Goal: Information Seeking & Learning: Learn about a topic

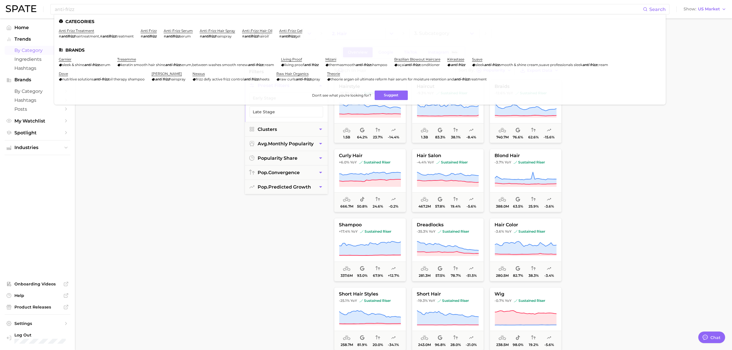
click at [141, 189] on main "1. beauty 2. hair 3. Subcategory Overview Google TikTok Instagram Beta filters …" at bounding box center [403, 236] width 657 height 437
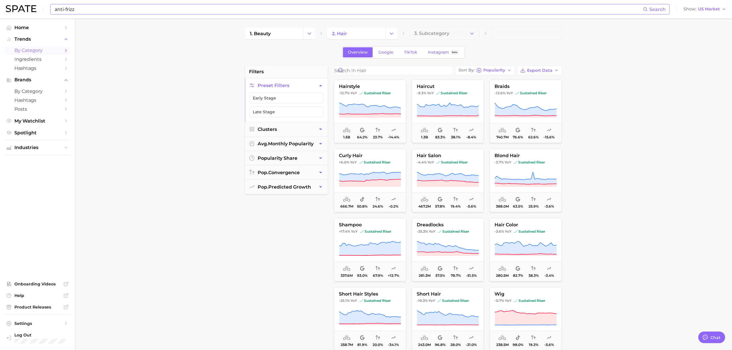
click at [122, 13] on input "anti-frizz" at bounding box center [348, 9] width 589 height 10
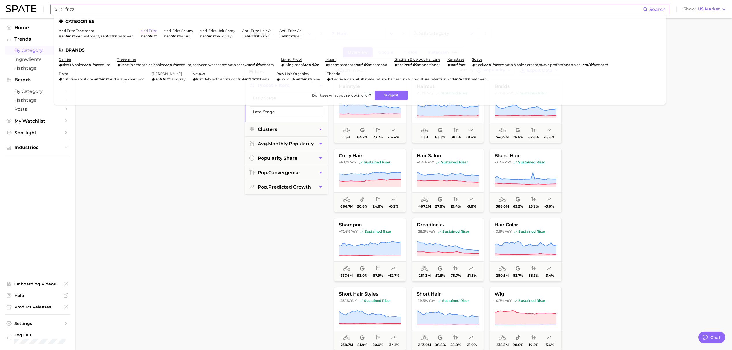
click at [149, 31] on link "anti frizz" at bounding box center [149, 31] width 16 height 4
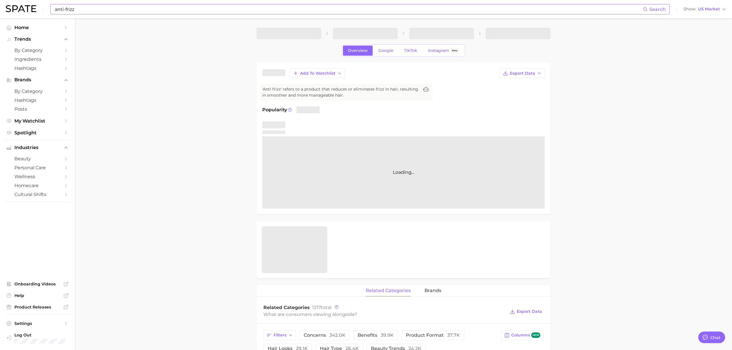
type textarea "x"
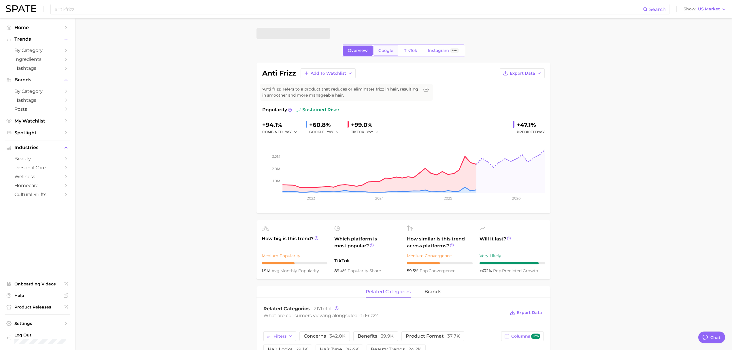
click at [384, 48] on link "Google" at bounding box center [386, 51] width 25 height 10
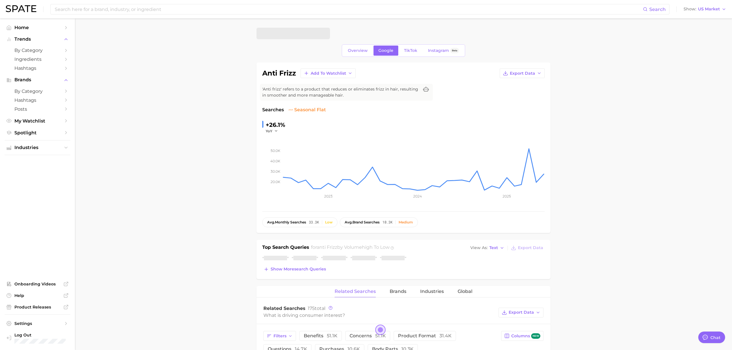
click at [411, 49] on span "TikTok" at bounding box center [410, 50] width 13 height 5
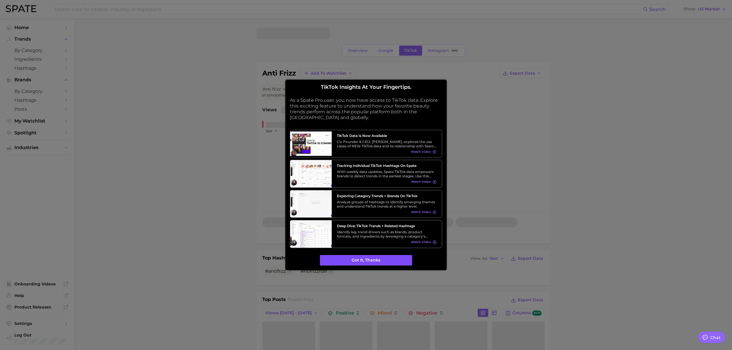
click at [373, 262] on button "Got it, thanks" at bounding box center [366, 260] width 92 height 11
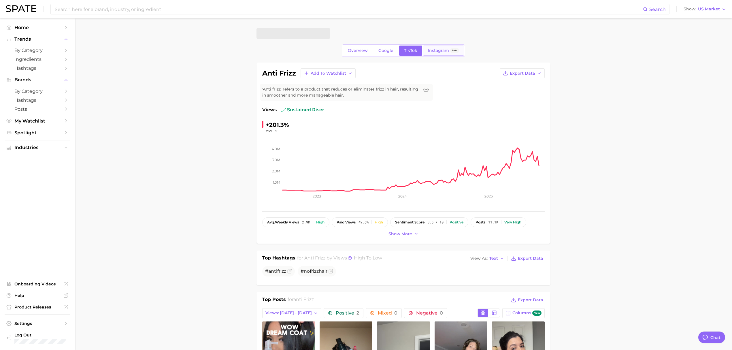
click at [451, 51] on span "Beta" at bounding box center [454, 50] width 9 height 5
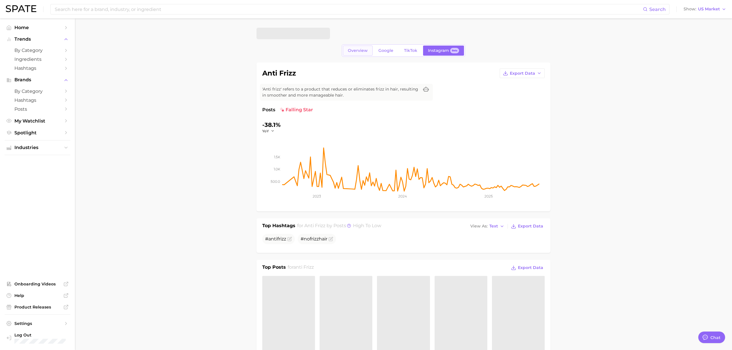
click at [357, 49] on span "Overview" at bounding box center [358, 50] width 20 height 5
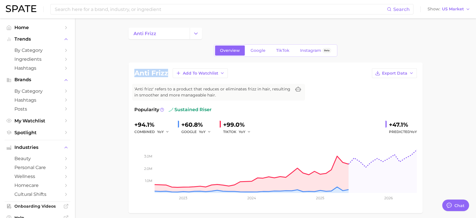
drag, startPoint x: 170, startPoint y: 71, endPoint x: 133, endPoint y: 74, distance: 37.0
click at [133, 74] on div "anti frizz Add to Watchlist Export Data 'Anti frizz' refers to a product that r…" at bounding box center [276, 138] width 294 height 151
copy h1 "anti frizz"
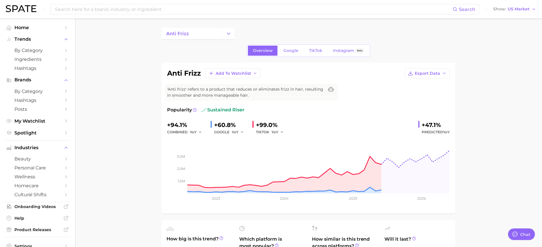
type textarea "x"
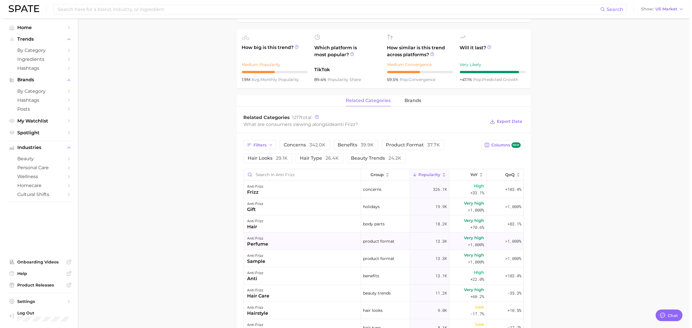
scroll to position [216, 0]
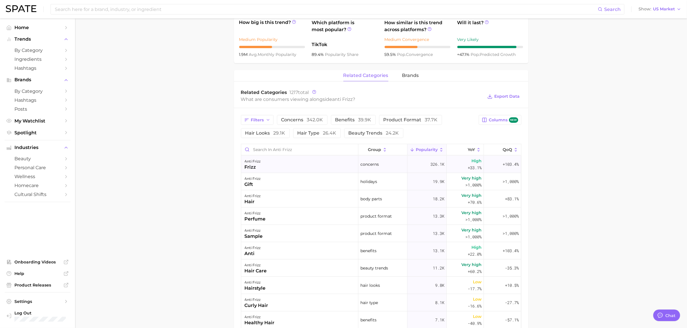
click at [306, 162] on div "anti frizz frizz" at bounding box center [299, 164] width 117 height 17
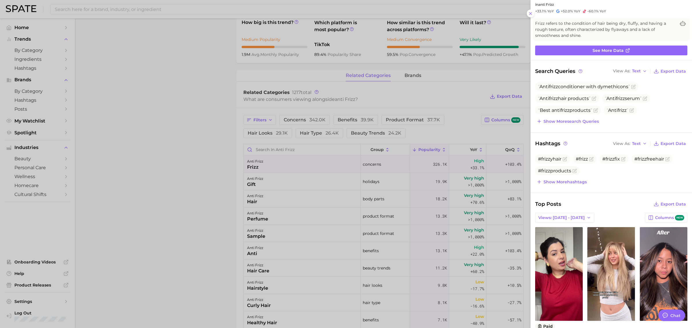
scroll to position [72, 0]
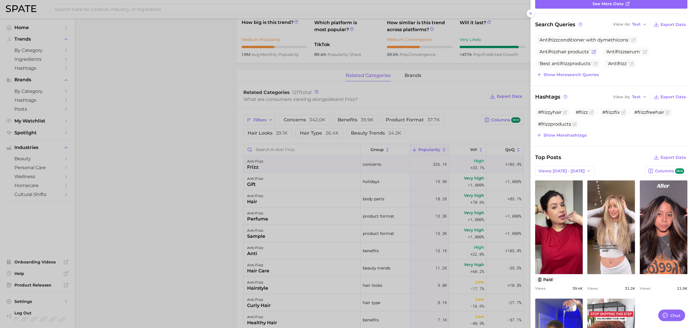
click at [572, 52] on span "Anti frizz hair products" at bounding box center [564, 51] width 52 height 5
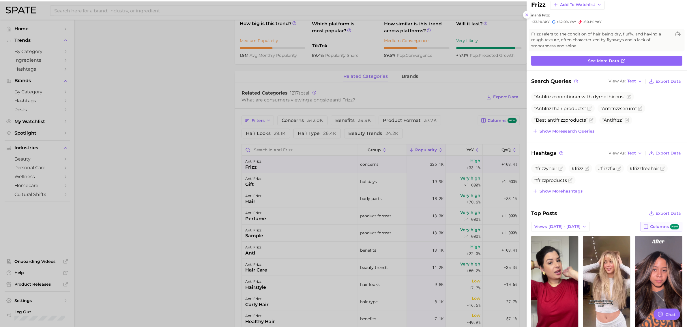
scroll to position [0, 0]
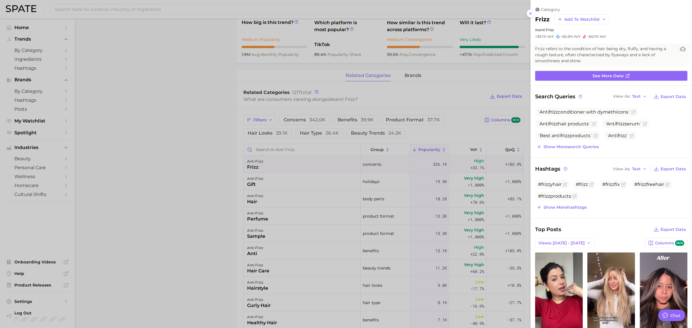
click at [453, 95] on div at bounding box center [346, 164] width 692 height 328
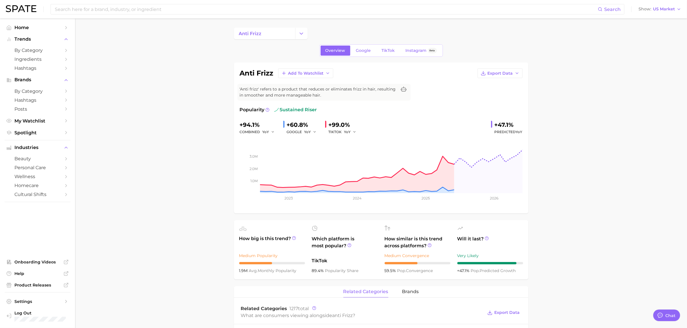
scroll to position [36, 0]
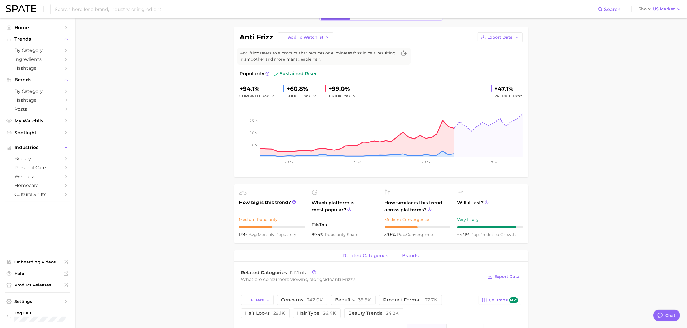
click at [404, 256] on span "brands" at bounding box center [410, 255] width 17 height 5
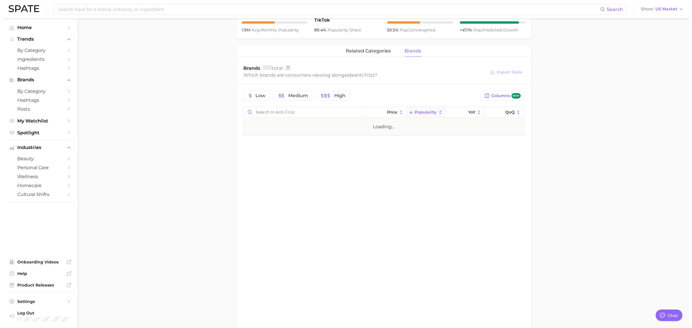
scroll to position [252, 0]
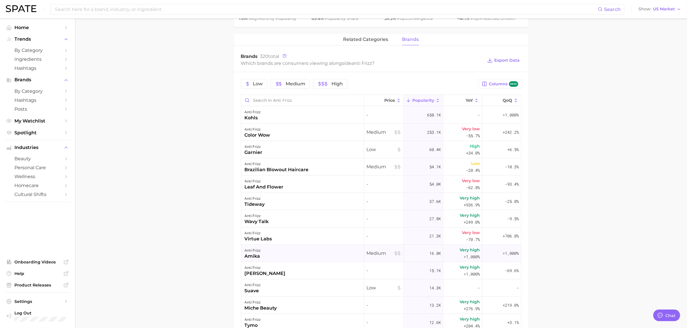
click at [283, 251] on div "anti frizz amika" at bounding box center [302, 253] width 123 height 17
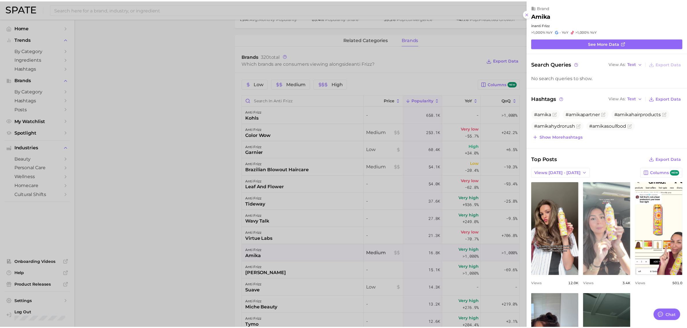
scroll to position [0, 0]
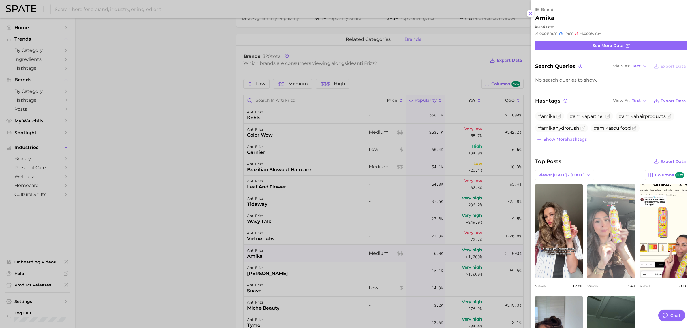
click at [635, 218] on link "view post on TikTok" at bounding box center [611, 232] width 48 height 94
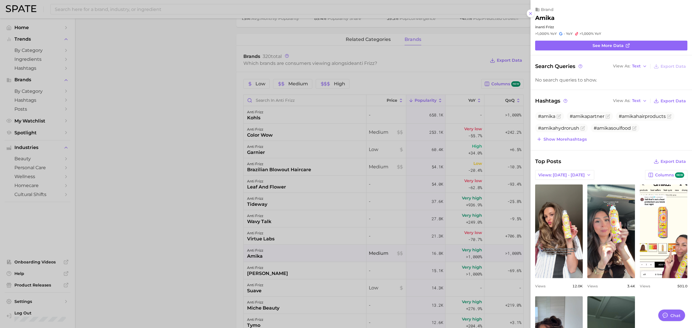
click at [377, 123] on div at bounding box center [346, 164] width 692 height 328
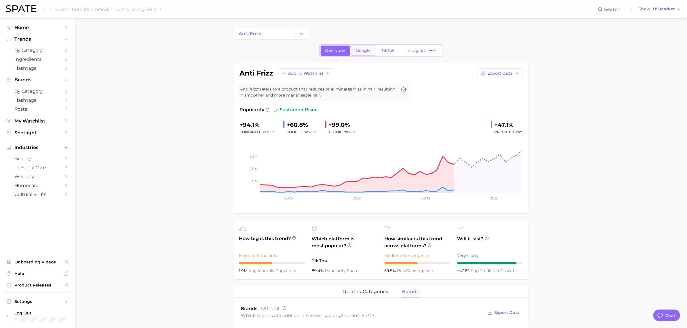
click at [356, 51] on span "Google" at bounding box center [363, 50] width 15 height 5
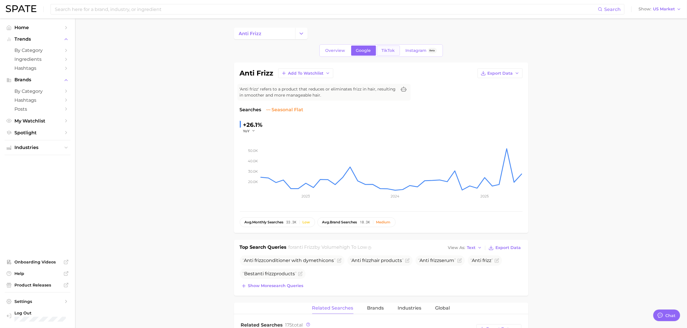
click at [387, 50] on span "TikTok" at bounding box center [387, 50] width 13 height 5
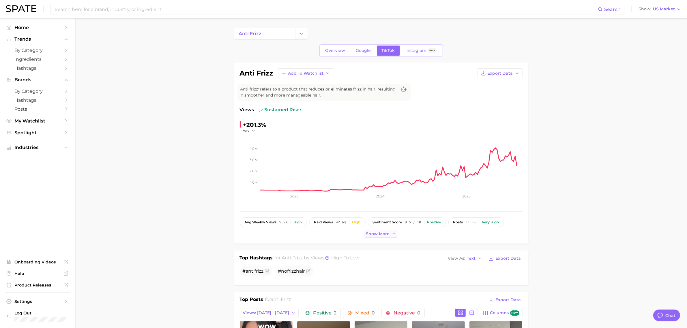
click at [379, 230] on button "Show more" at bounding box center [380, 234] width 33 height 8
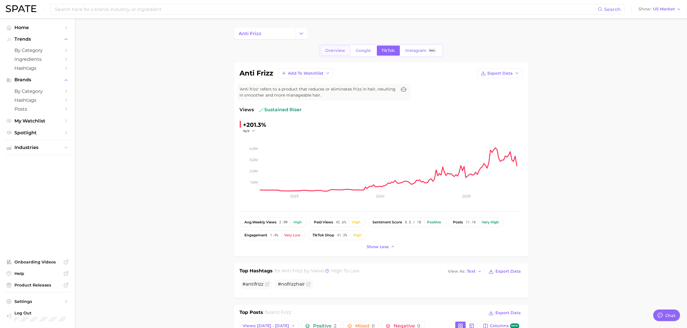
click at [333, 50] on span "Overview" at bounding box center [335, 50] width 20 height 5
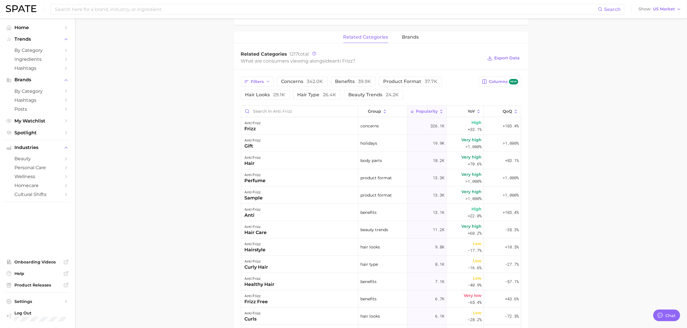
scroll to position [72, 0]
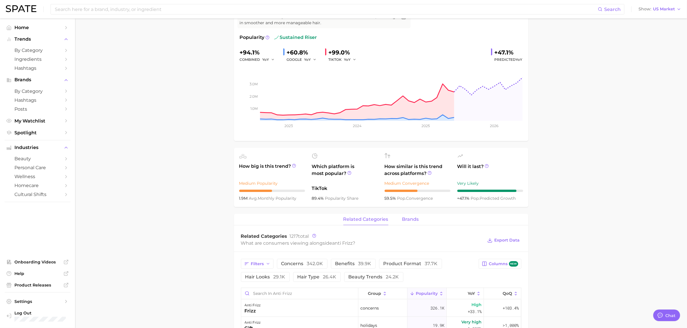
click at [416, 222] on button "brands" at bounding box center [410, 219] width 17 height 11
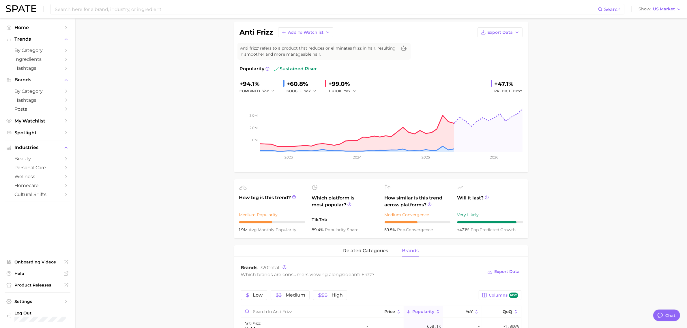
scroll to position [0, 0]
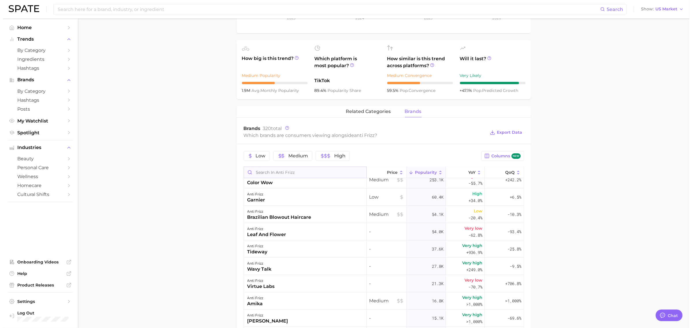
scroll to position [36, 0]
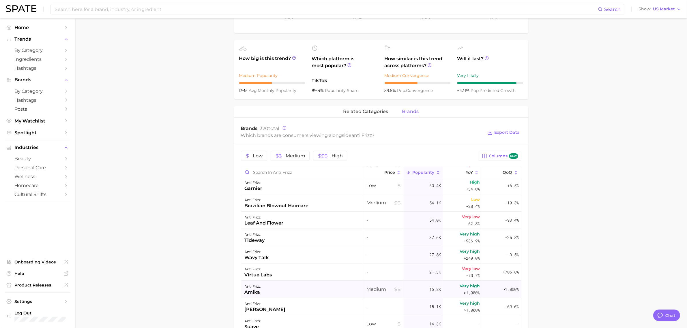
click at [320, 290] on div "anti frizz amika" at bounding box center [302, 289] width 123 height 17
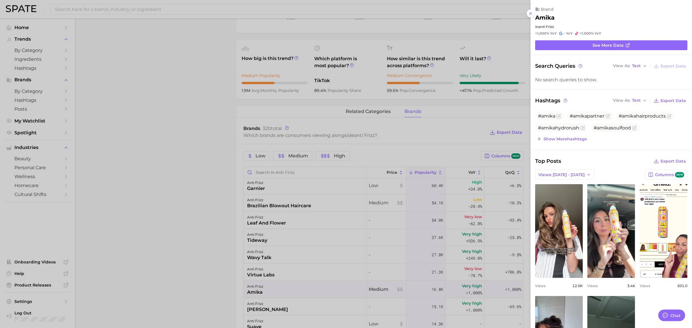
scroll to position [0, 0]
click at [571, 172] on button "Views: [DATE] - [DATE]" at bounding box center [564, 175] width 59 height 10
click at [558, 198] on span "Total Views" at bounding box center [550, 196] width 24 height 5
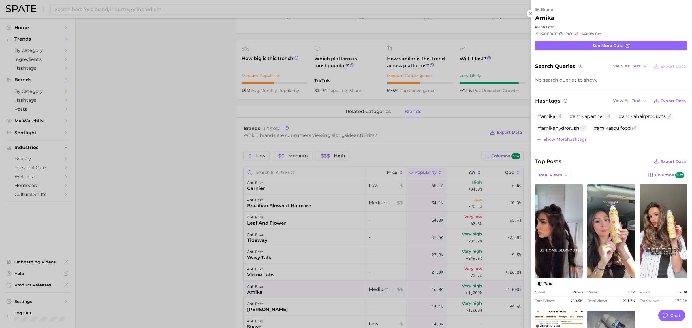
click at [312, 234] on div at bounding box center [346, 164] width 692 height 328
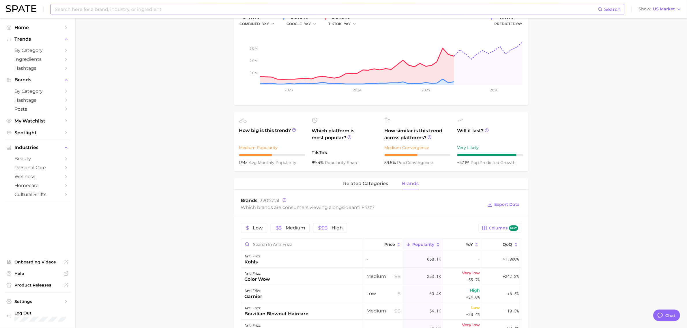
click at [79, 14] on input at bounding box center [325, 9] width 543 height 10
type input "ㅕ"
type input "UNOVE"
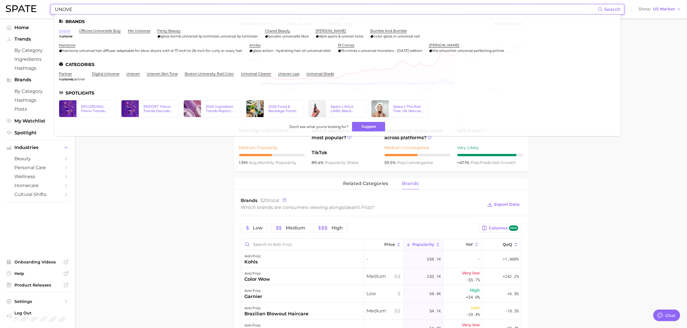
click at [65, 31] on link "unove" at bounding box center [65, 31] width 12 height 4
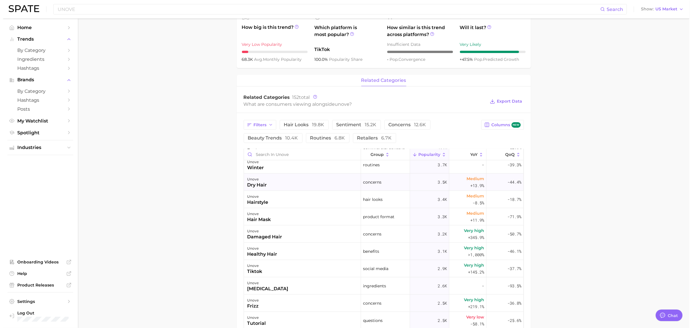
scroll to position [144, 0]
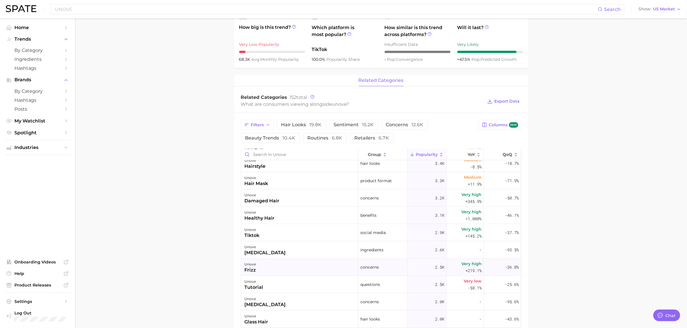
click at [314, 270] on div "unove frizz" at bounding box center [299, 267] width 117 height 17
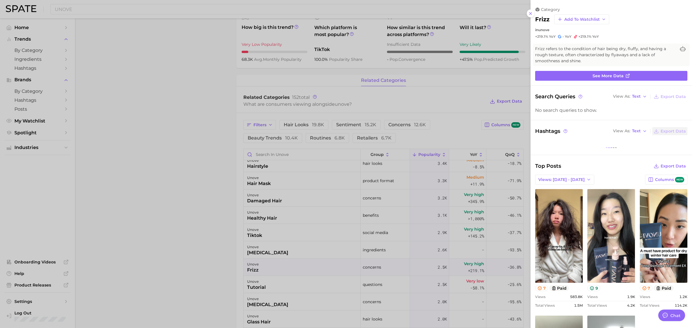
scroll to position [0, 0]
